Goal: Communication & Community: Participate in discussion

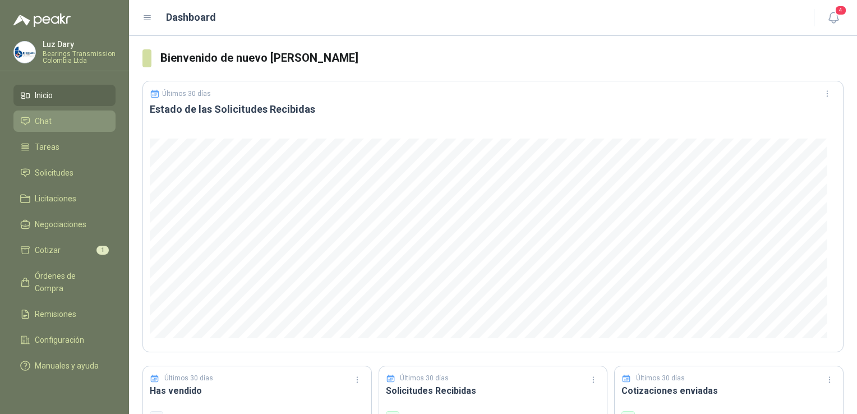
click at [43, 124] on span "Chat" at bounding box center [43, 121] width 17 height 12
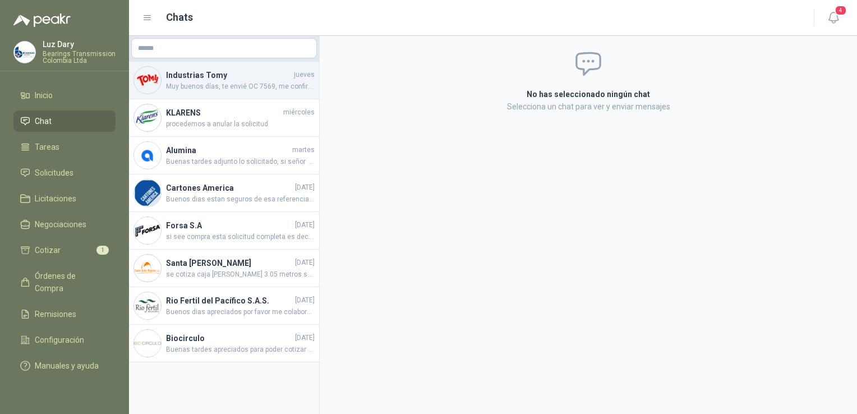
click at [231, 85] on span "Muy buenos días, te envié OC 7569, me confirmas recibido porfa, Gracias" at bounding box center [240, 86] width 149 height 11
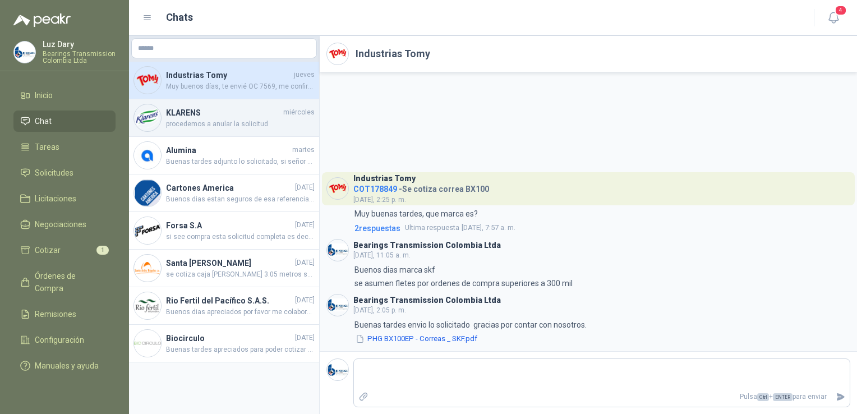
click at [227, 126] on span "procedemos a anular la solicitud" at bounding box center [240, 124] width 149 height 11
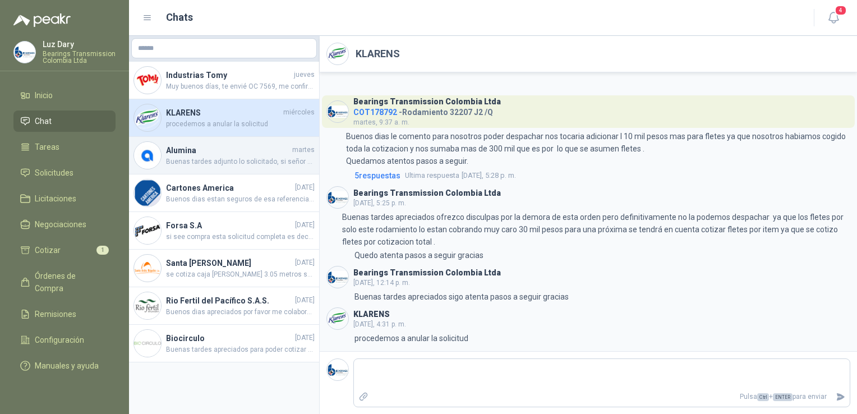
click at [215, 159] on span "Buenas tardes adjunto lo solicitado, si señor si se asumen fletes Gracias por c…" at bounding box center [240, 162] width 149 height 11
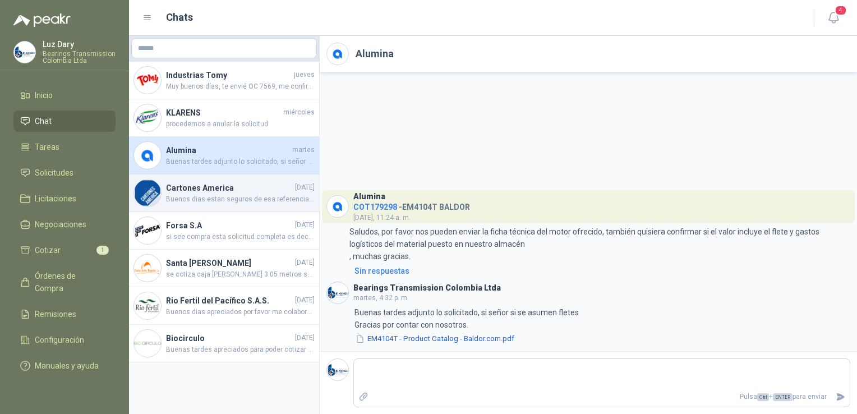
click at [222, 198] on span "Buenos dias estan seguros de esa referencia ya que no sale en ninguna marca que…" at bounding box center [240, 199] width 149 height 11
